Goal: Task Accomplishment & Management: Complete application form

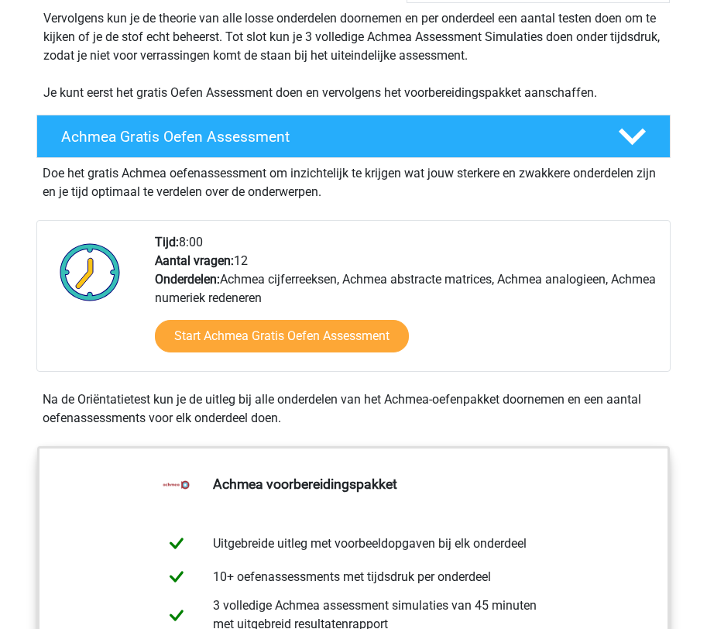
scroll to position [363, 0]
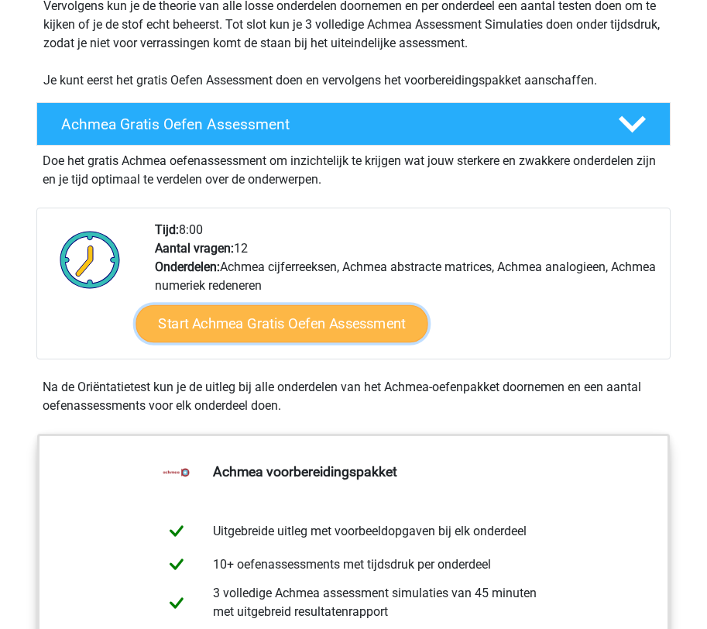
click at [283, 333] on link "Start Achmea Gratis Oefen Assessment" at bounding box center [282, 323] width 292 height 37
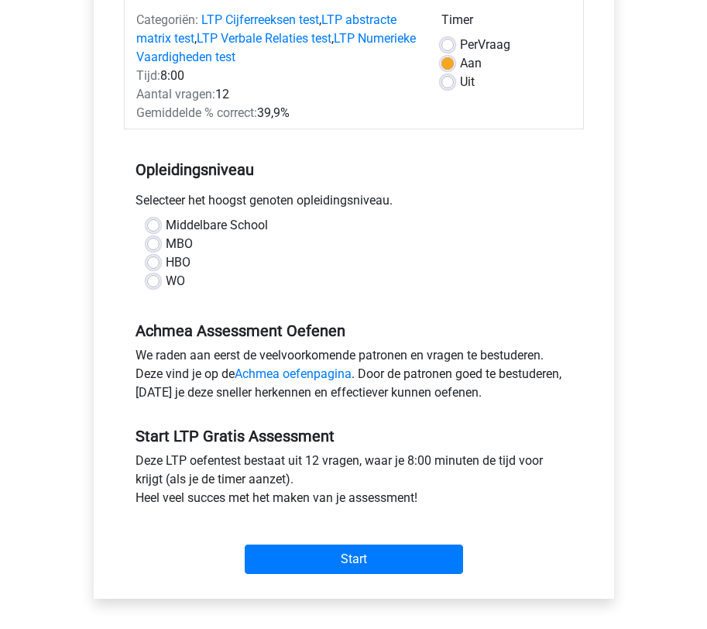
scroll to position [208, 0]
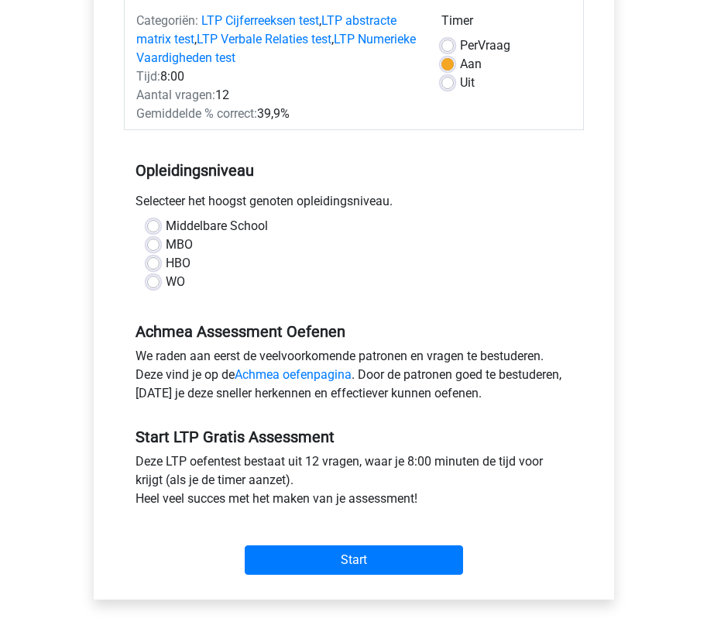
click at [166, 285] on label "WO" at bounding box center [175, 282] width 19 height 19
click at [149, 285] on input "WO" at bounding box center [153, 280] width 12 height 15
radio input "true"
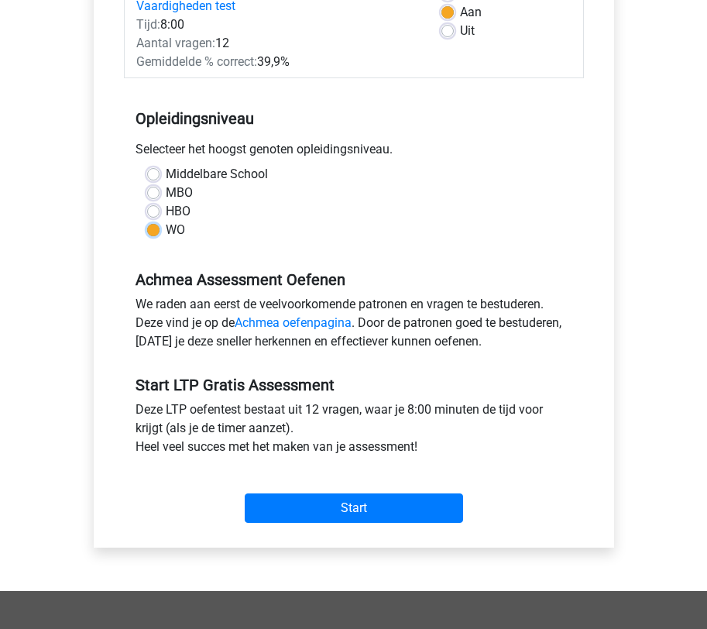
scroll to position [274, 0]
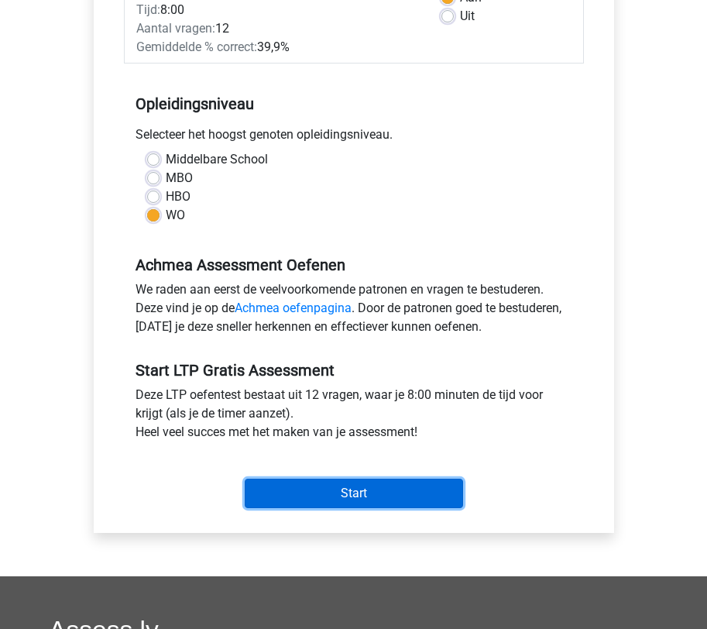
click at [333, 504] on input "Start" at bounding box center [354, 493] width 218 height 29
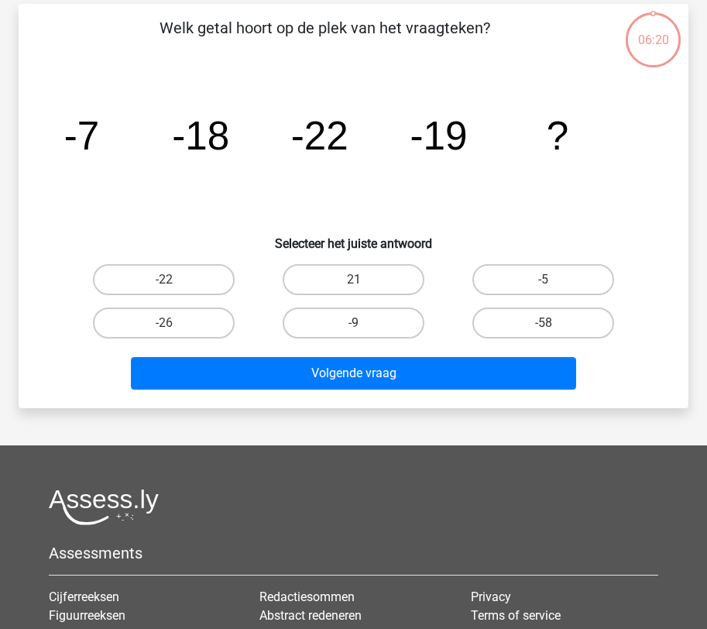
scroll to position [110, 0]
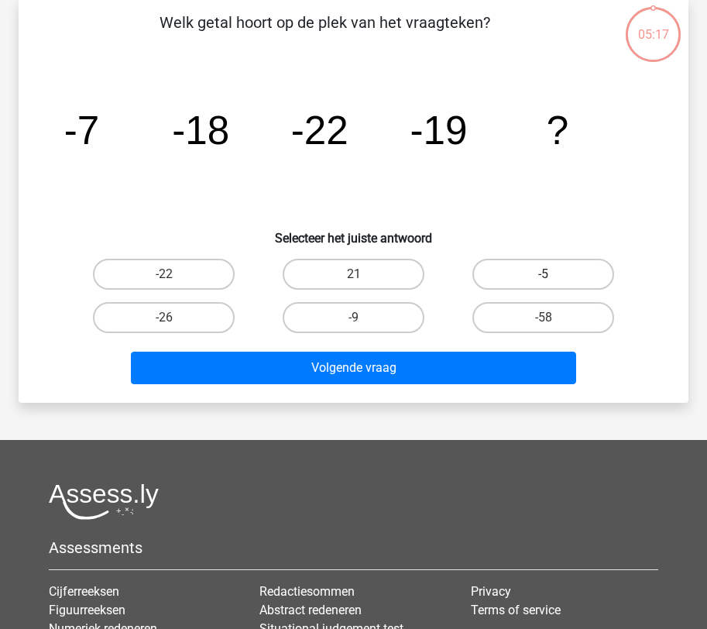
click at [512, 283] on label "-5" at bounding box center [544, 274] width 142 height 31
click at [544, 283] on input "-5" at bounding box center [549, 279] width 10 height 10
radio input "true"
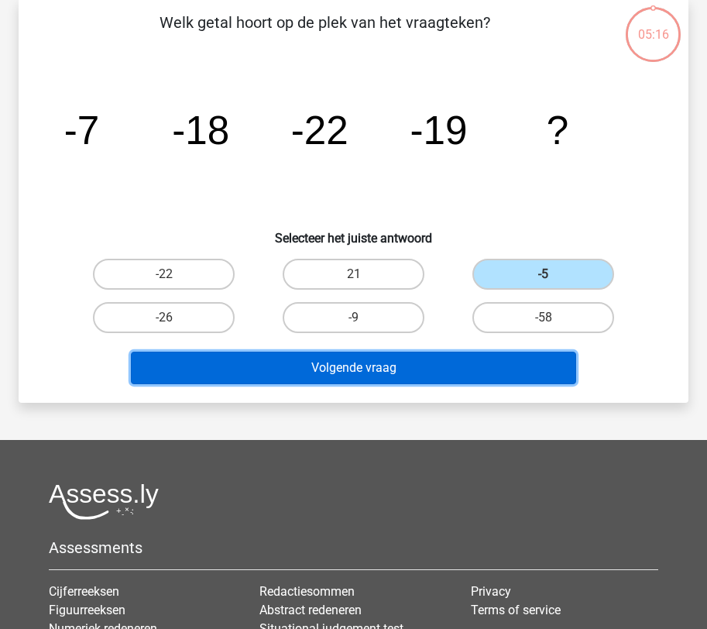
click at [341, 371] on button "Volgende vraag" at bounding box center [353, 368] width 445 height 33
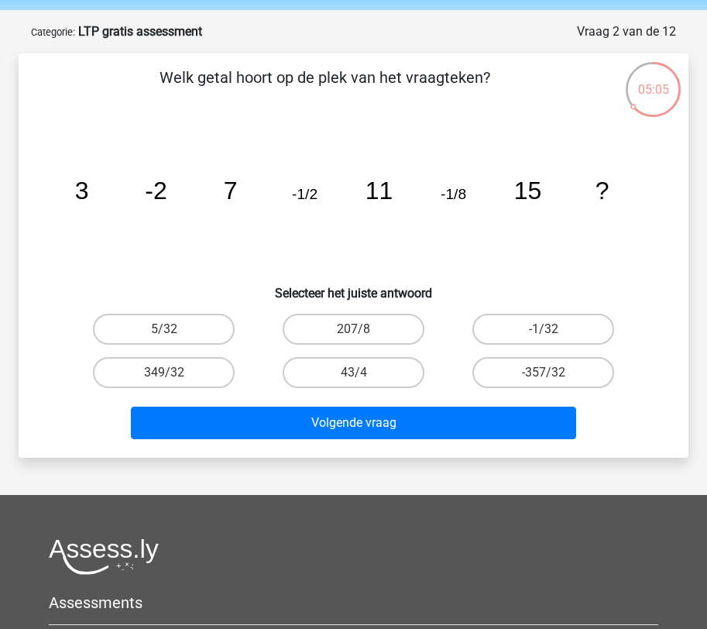
scroll to position [54, 0]
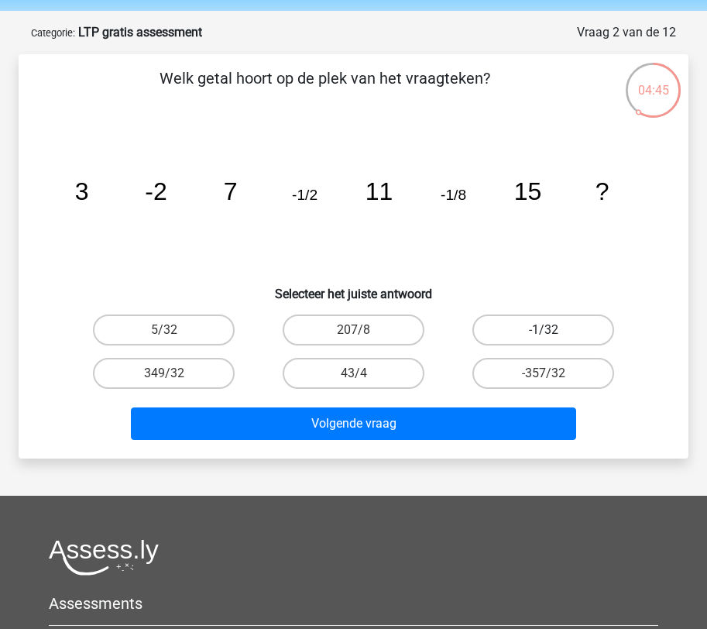
click at [548, 328] on label "-1/32" at bounding box center [544, 330] width 142 height 31
click at [548, 330] on input "-1/32" at bounding box center [549, 335] width 10 height 10
radio input "true"
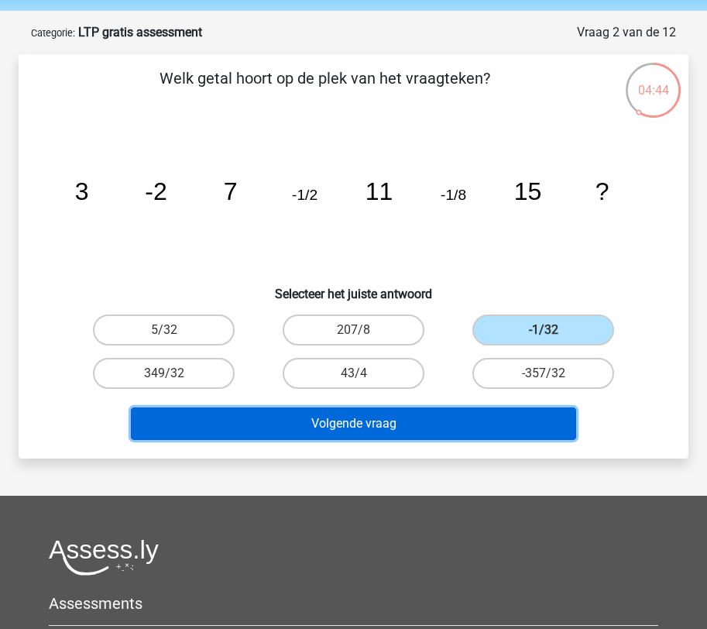
click at [366, 423] on button "Volgende vraag" at bounding box center [353, 424] width 445 height 33
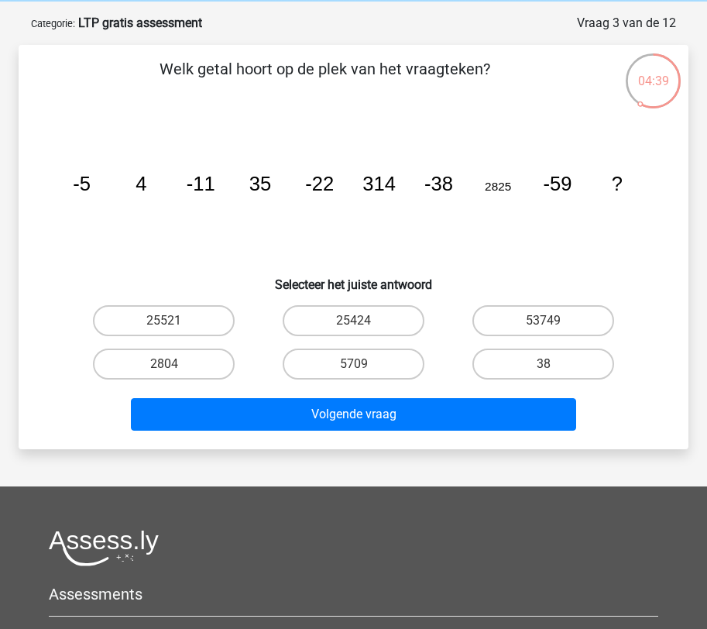
scroll to position [70, 0]
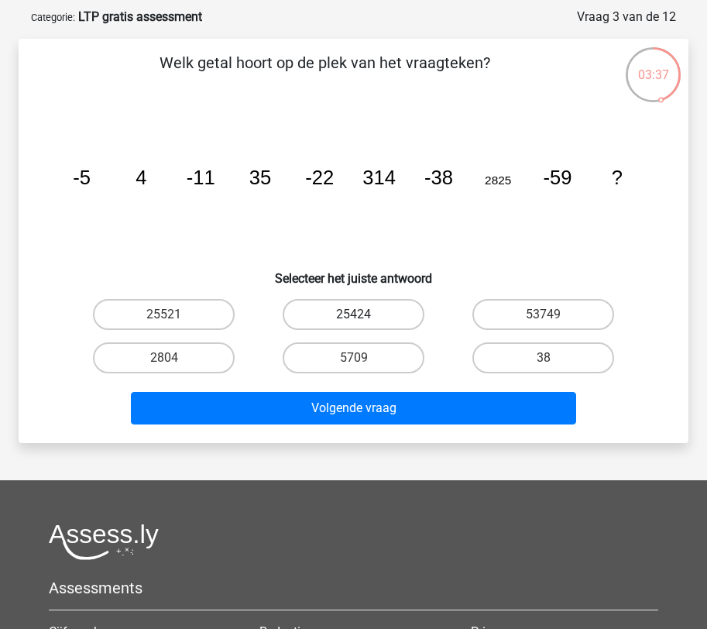
click at [360, 311] on label "25424" at bounding box center [354, 314] width 142 height 31
click at [360, 315] on input "25424" at bounding box center [359, 320] width 10 height 10
radio input "true"
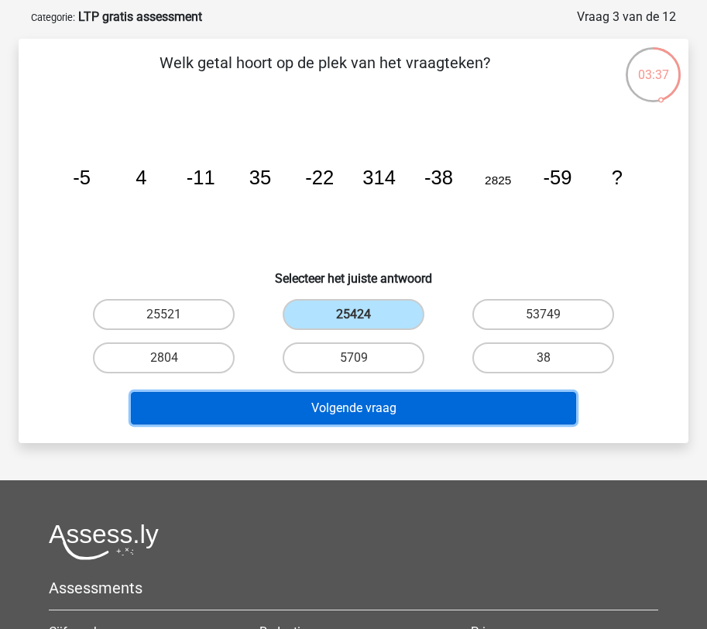
click at [349, 415] on button "Volgende vraag" at bounding box center [353, 408] width 445 height 33
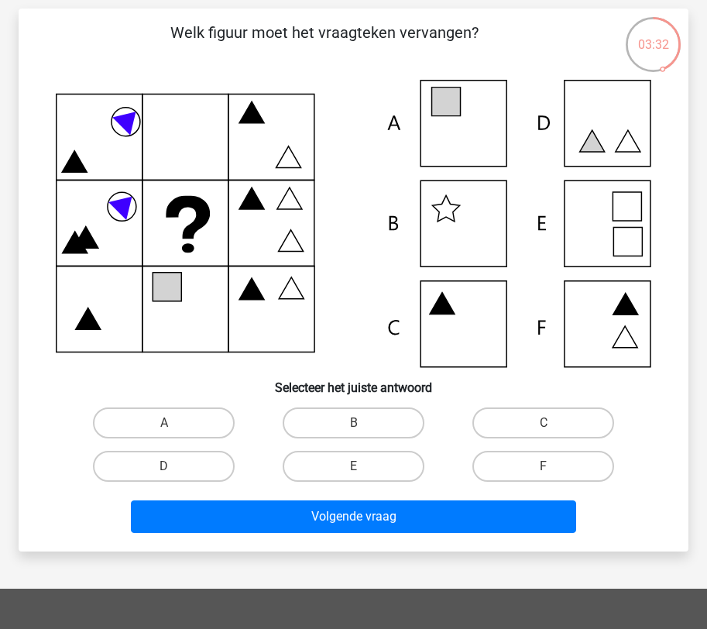
scroll to position [105, 0]
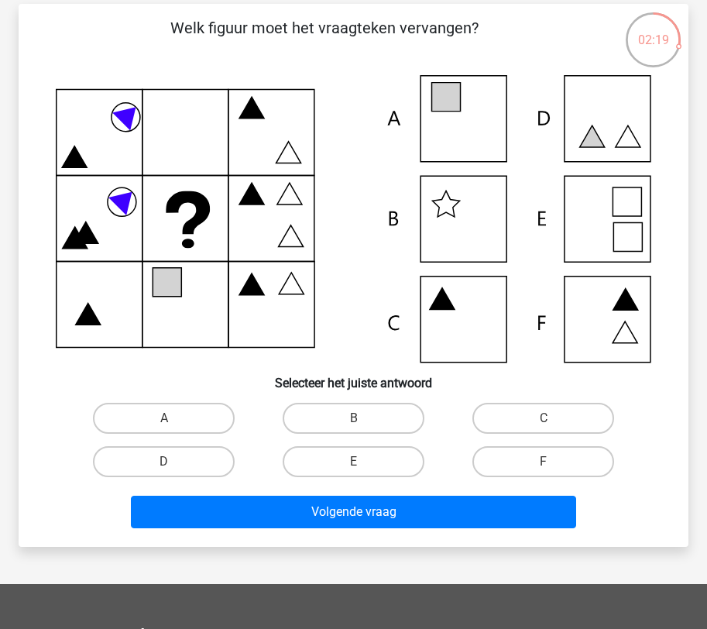
click at [601, 227] on icon at bounding box center [354, 219] width 596 height 288
click at [294, 469] on label "E" at bounding box center [354, 461] width 142 height 31
click at [354, 469] on input "E" at bounding box center [359, 467] width 10 height 10
radio input "true"
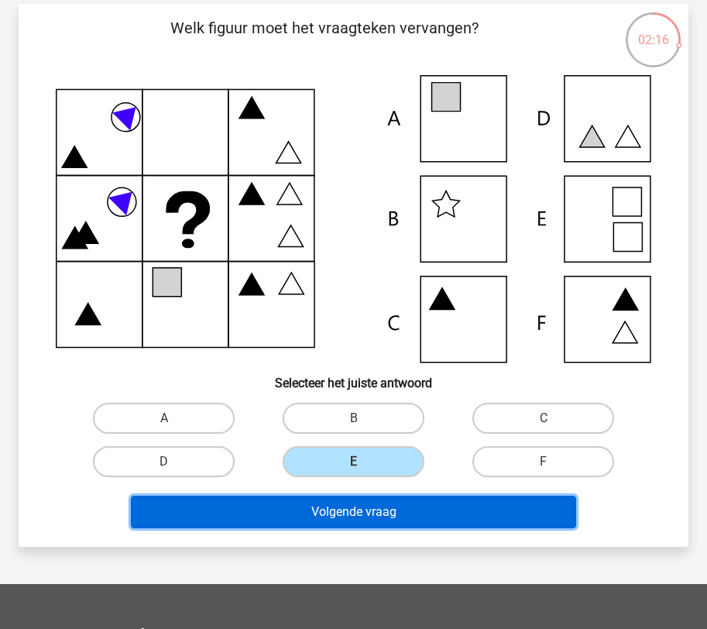
click at [321, 516] on button "Volgende vraag" at bounding box center [353, 512] width 445 height 33
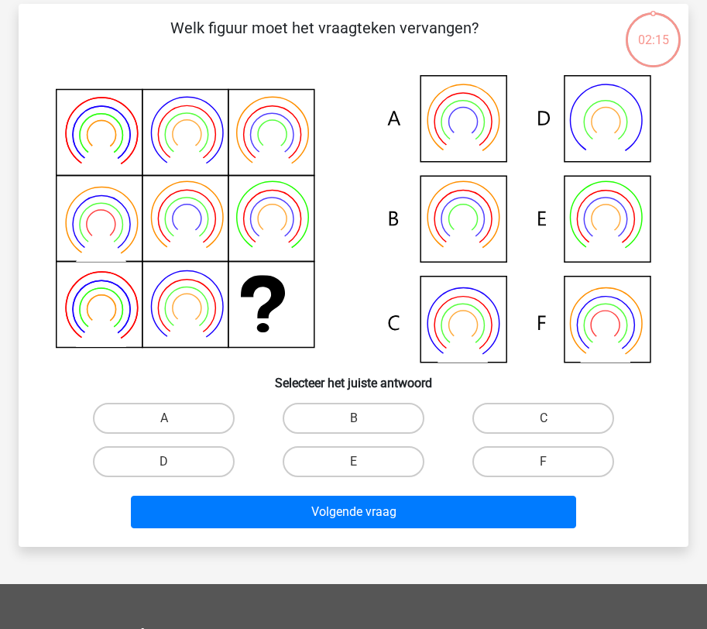
scroll to position [77, 0]
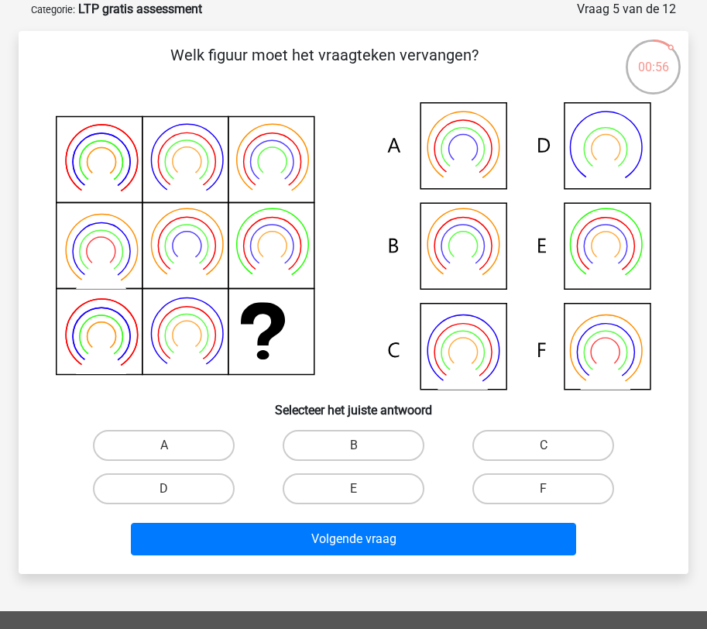
click at [444, 239] on icon at bounding box center [354, 246] width 596 height 288
click at [314, 453] on label "B" at bounding box center [354, 445] width 142 height 31
click at [354, 453] on input "B" at bounding box center [359, 450] width 10 height 10
radio input "true"
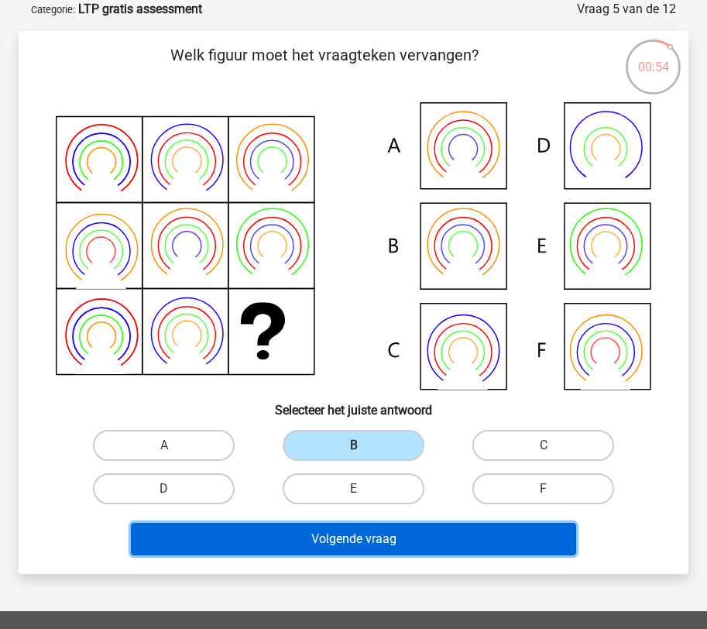
click at [318, 539] on button "Volgende vraag" at bounding box center [353, 539] width 445 height 33
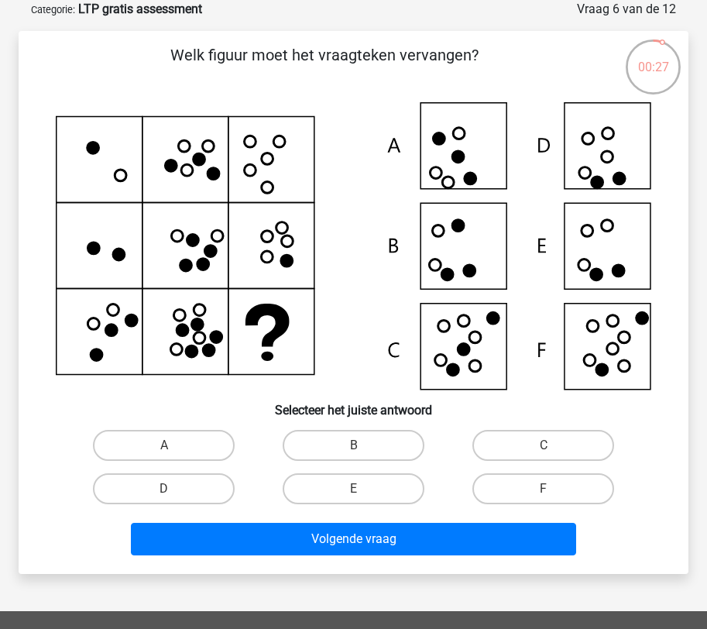
click at [597, 273] on icon at bounding box center [597, 275] width 12 height 12
click at [354, 493] on input "E" at bounding box center [359, 494] width 10 height 10
radio input "true"
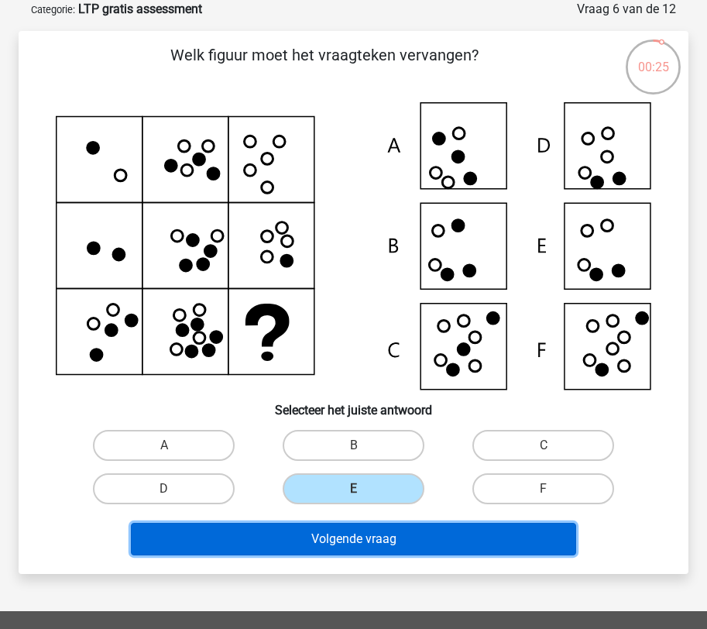
click at [352, 533] on button "Volgende vraag" at bounding box center [353, 539] width 445 height 33
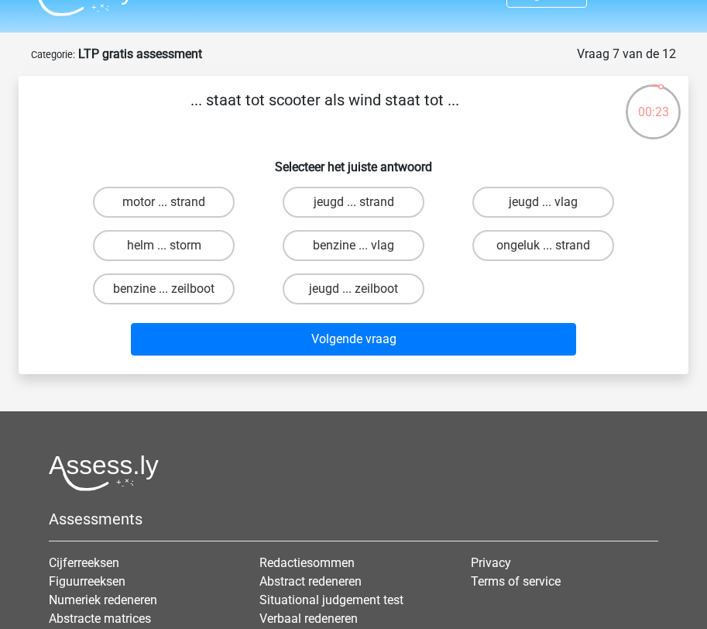
scroll to position [20, 0]
